Goal: Information Seeking & Learning: Compare options

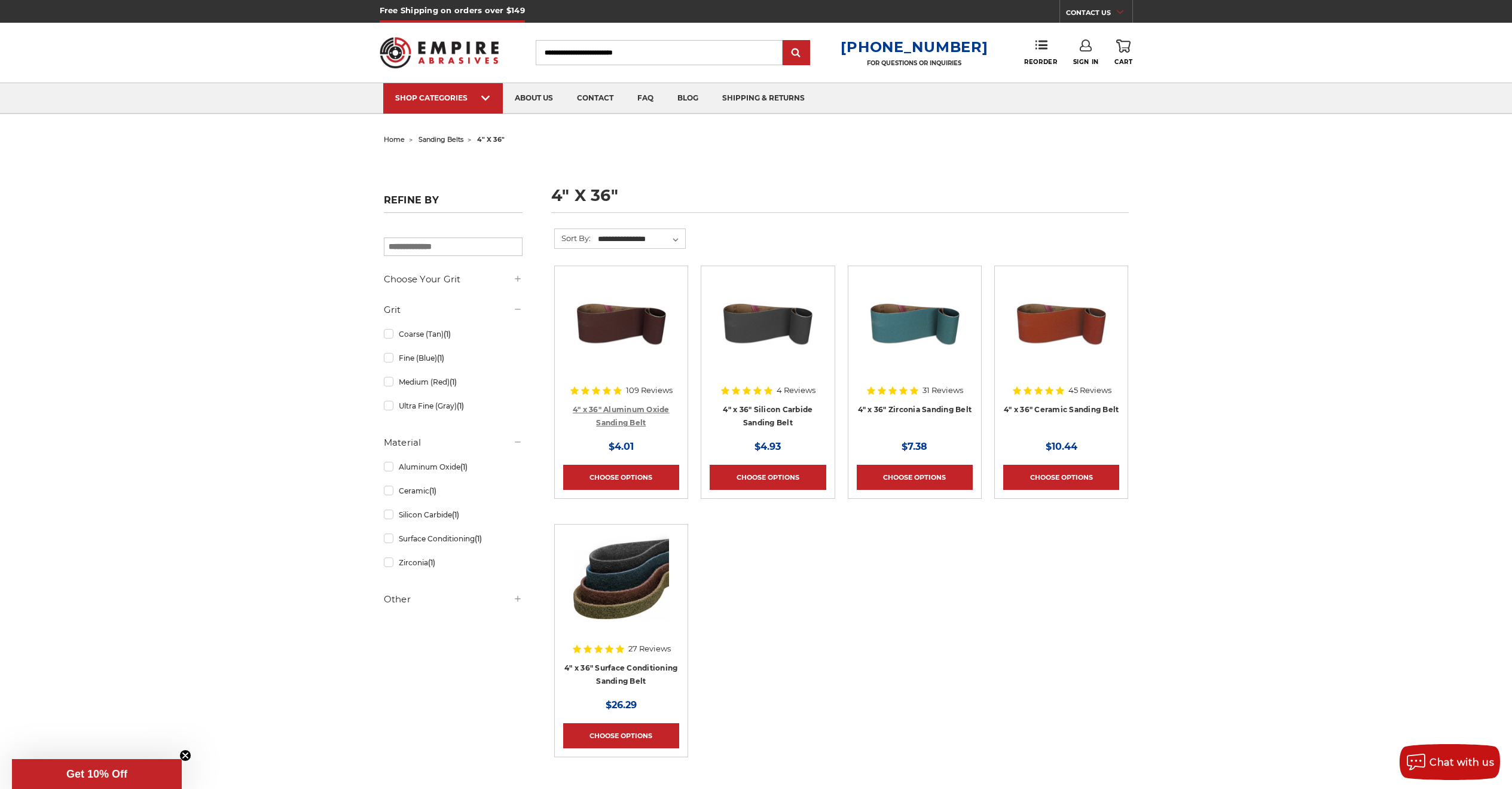
click at [629, 410] on link "4" x 36" Aluminum Oxide Sanding Belt" at bounding box center [621, 416] width 97 height 23
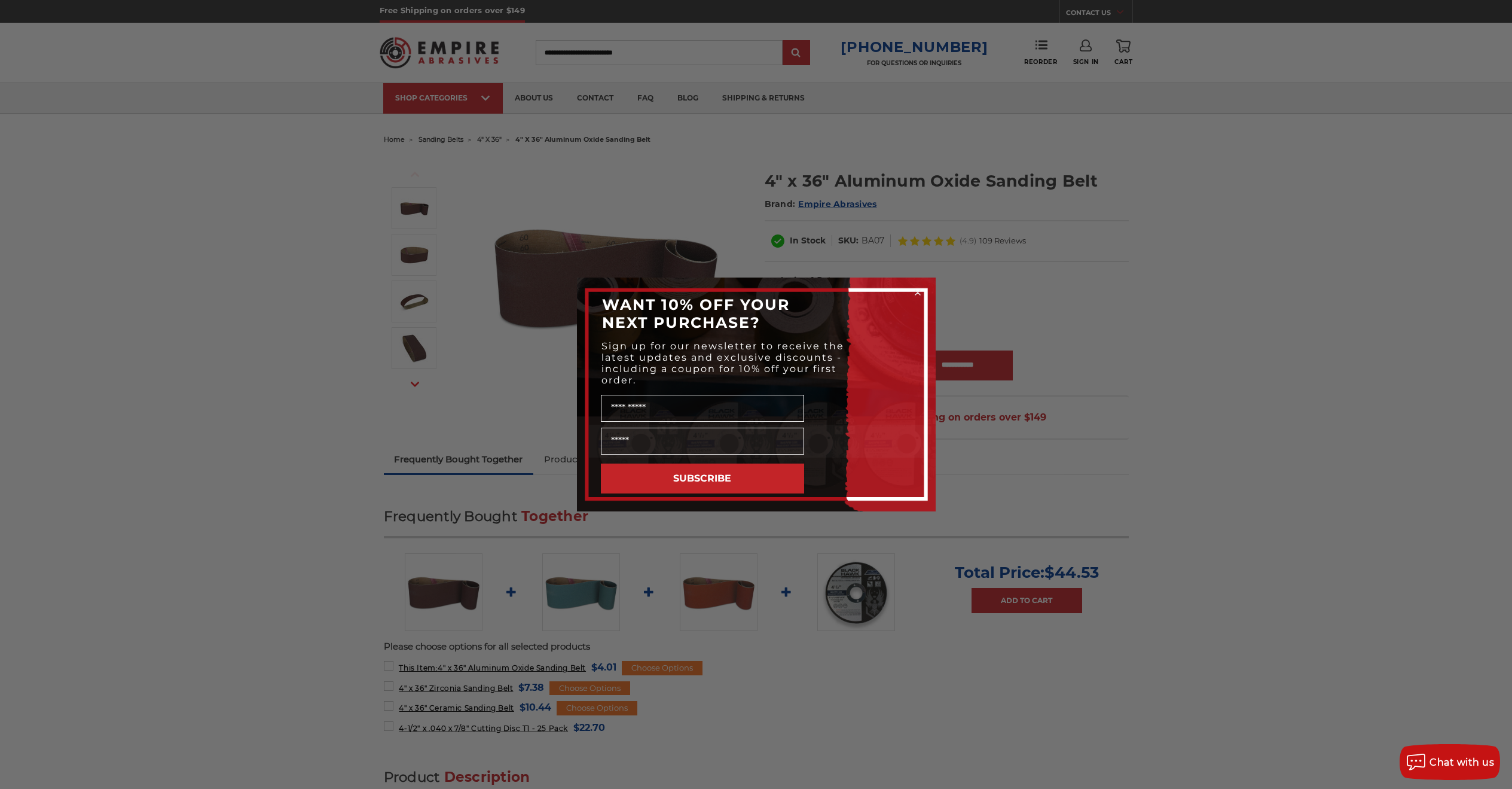
click at [920, 292] on circle "Close dialog" at bounding box center [917, 292] width 12 height 12
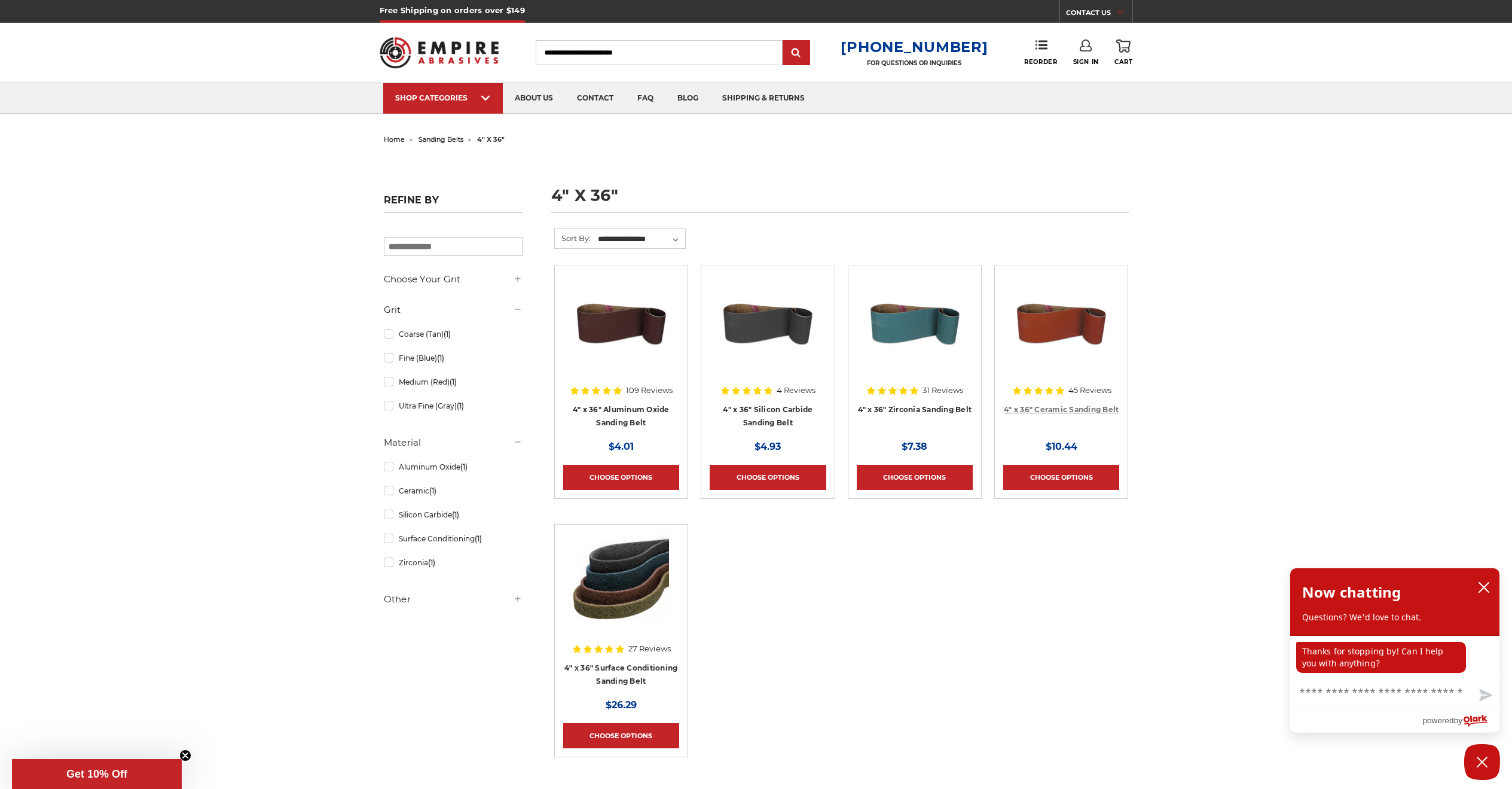
click at [1068, 411] on link "4" x 36" Ceramic Sanding Belt" at bounding box center [1061, 409] width 115 height 9
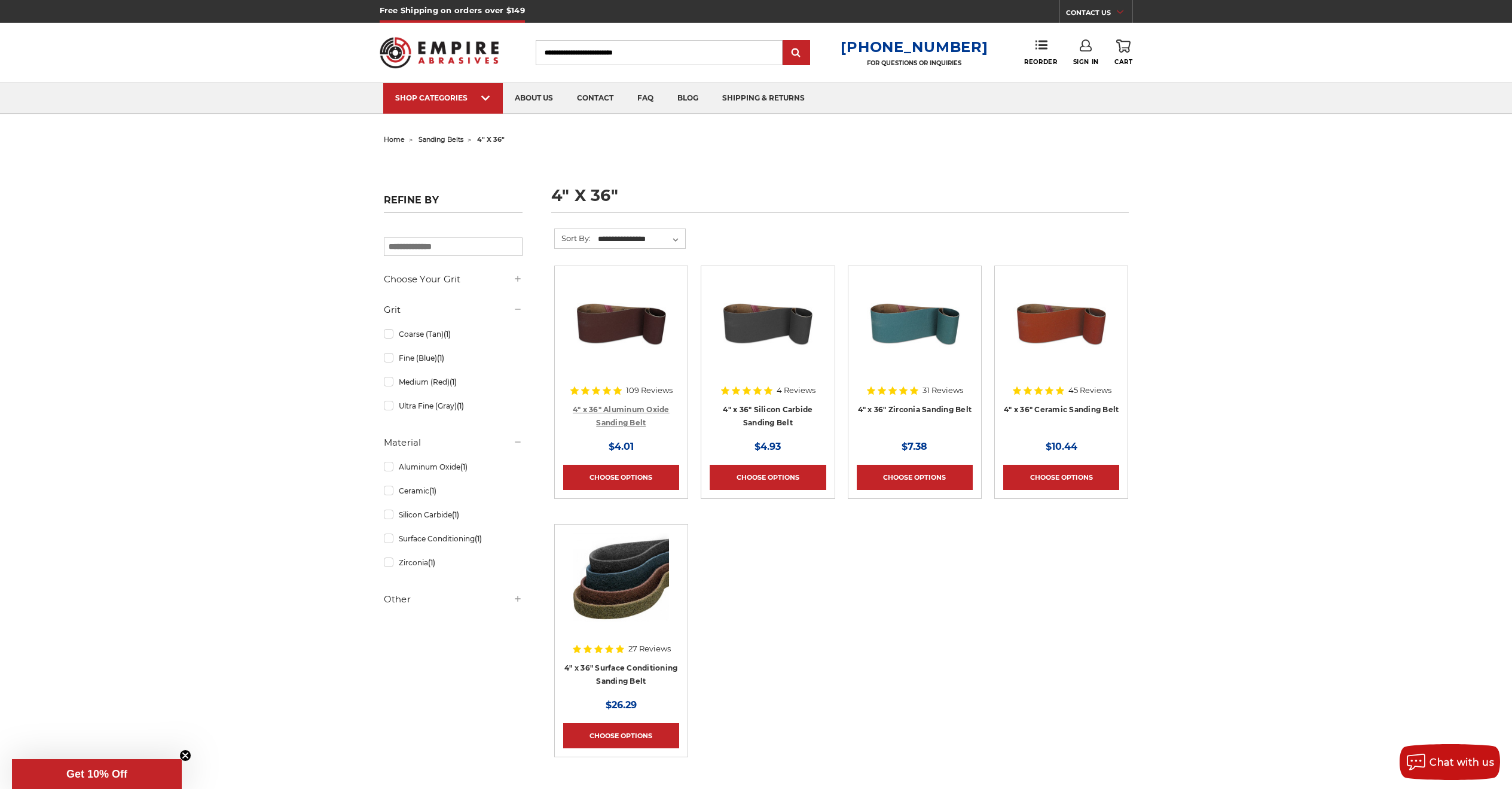
click at [640, 412] on link "4" x 36" Aluminum Oxide Sanding Belt" at bounding box center [621, 416] width 97 height 23
